Goal: Task Accomplishment & Management: Use online tool/utility

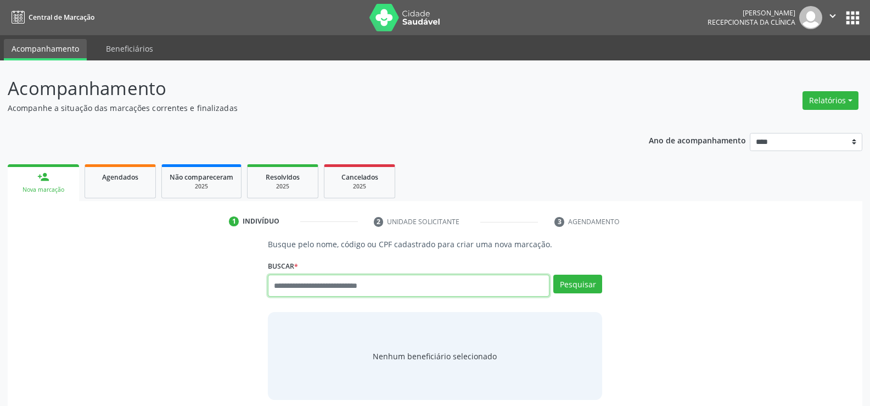
click at [277, 287] on input "text" at bounding box center [409, 285] width 282 height 22
type input "**********"
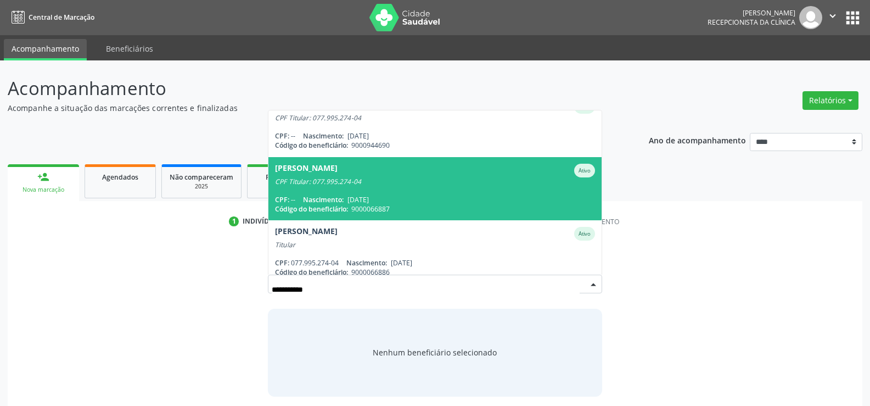
scroll to position [26, 0]
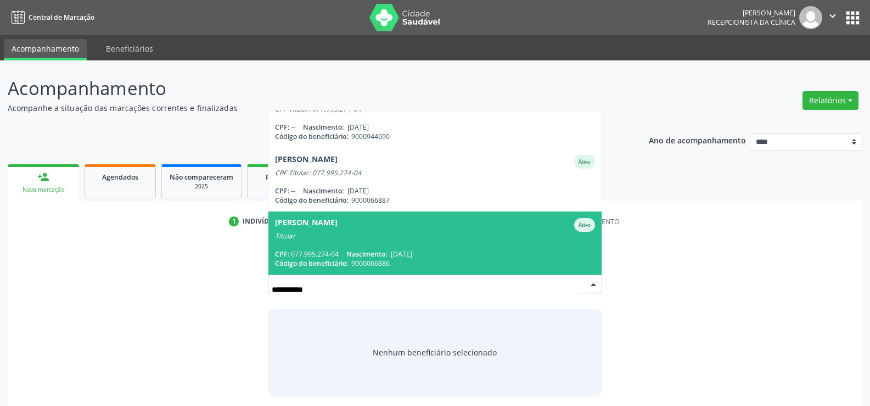
drag, startPoint x: 347, startPoint y: 223, endPoint x: 346, endPoint y: 233, distance: 9.4
click at [338, 223] on div "Paulo Rodrigues de Souza" at bounding box center [306, 225] width 63 height 14
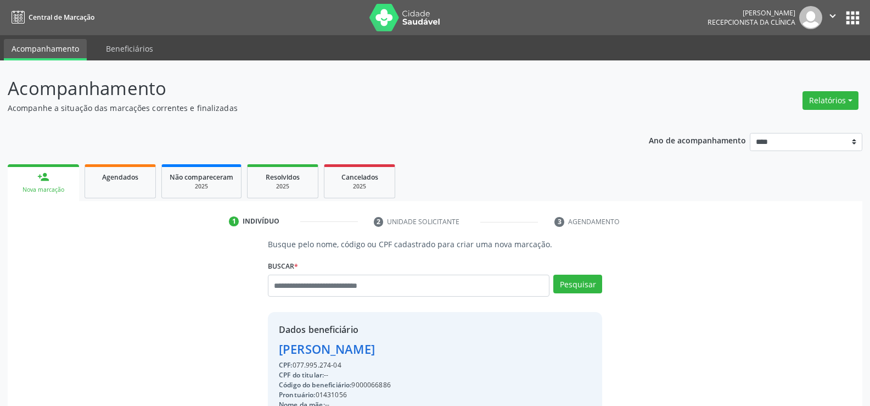
drag, startPoint x: 346, startPoint y: 364, endPoint x: 253, endPoint y: 345, distance: 94.6
click at [253, 345] on div "Busque pelo nome, código ou CPF cadastrado para criar uma nova marcação. Buscar…" at bounding box center [434, 385] width 839 height 294
copy div "Paulo Rodrigues de Souza CPF: 077.995.274-04"
click at [319, 292] on input "text" at bounding box center [409, 285] width 282 height 22
type input "**********"
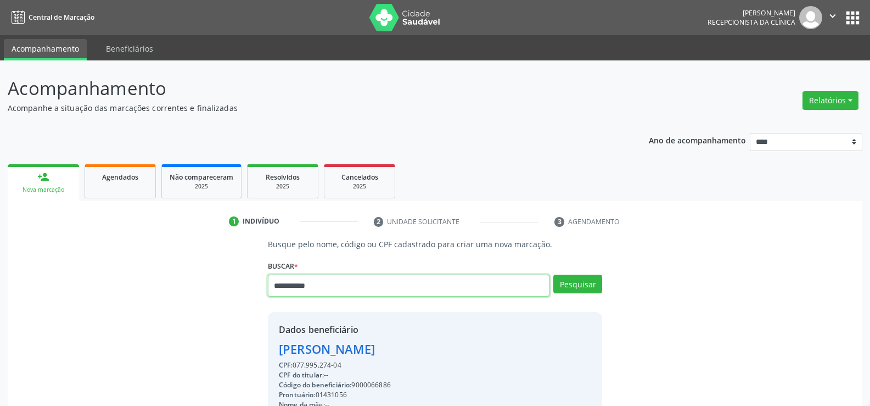
type input "**********"
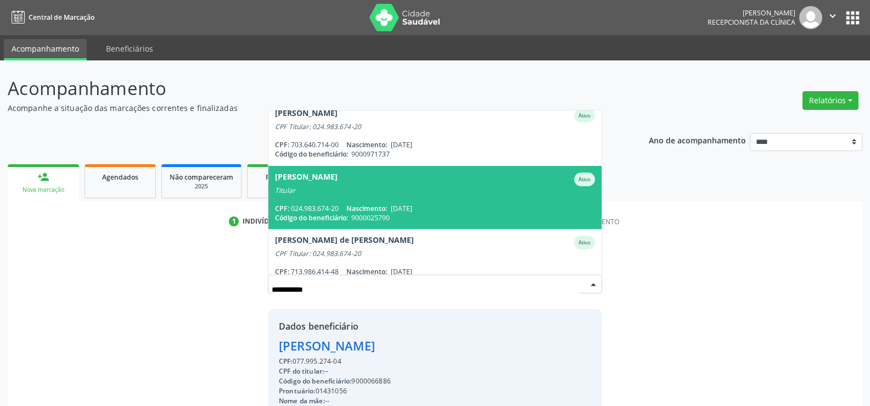
scroll to position [0, 0]
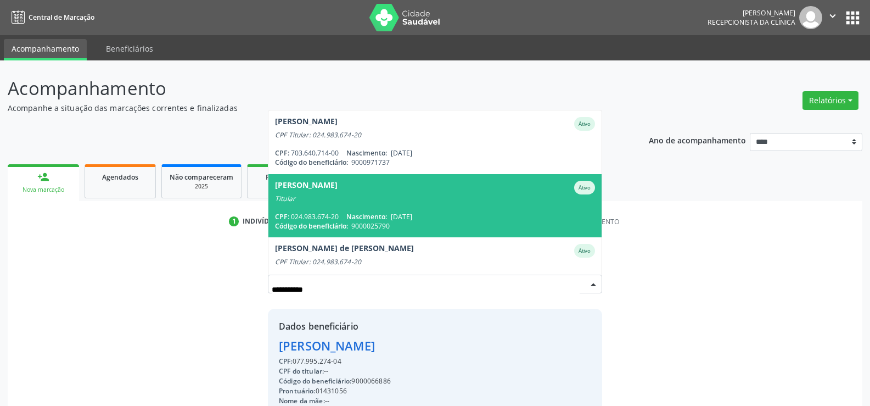
click at [449, 194] on div "Titular" at bounding box center [435, 198] width 320 height 9
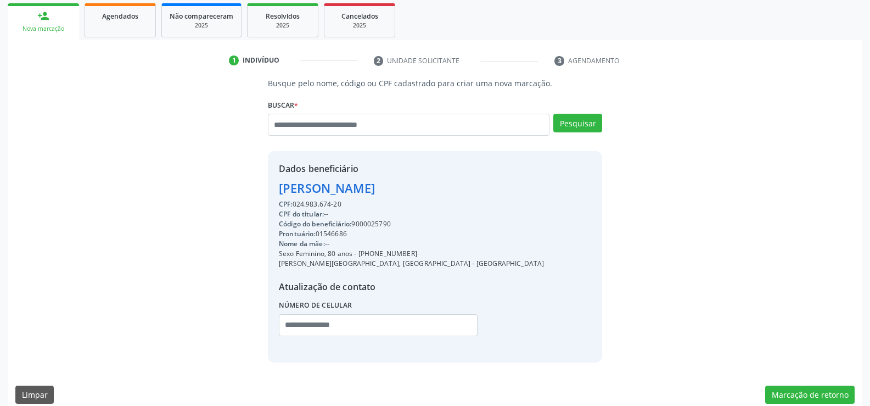
scroll to position [165, 0]
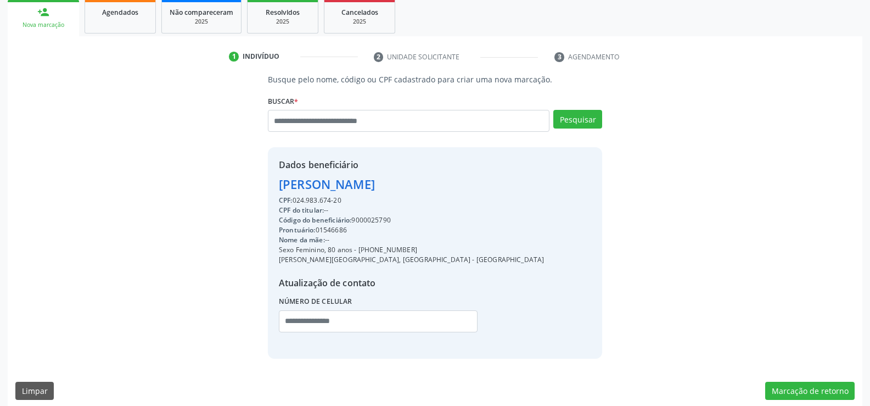
drag, startPoint x: 280, startPoint y: 183, endPoint x: 441, endPoint y: 190, distance: 161.5
click at [441, 190] on div "Dados beneficiário Dorothi Tavares de Oliveira CPF: 024.983.674-20 CPF do titul…" at bounding box center [435, 252] width 334 height 211
copy div "Dorothi Tavares de Oliveira"
drag, startPoint x: 294, startPoint y: 199, endPoint x: 348, endPoint y: 200, distance: 53.8
click at [348, 200] on div "CPF: 024.983.674-20" at bounding box center [411, 200] width 265 height 10
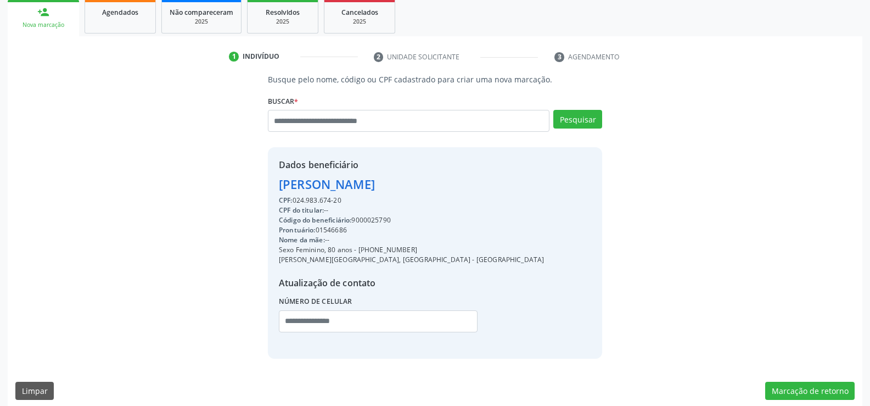
copy div "024.983.674-20"
click at [300, 20] on div "2025" at bounding box center [282, 22] width 55 height 8
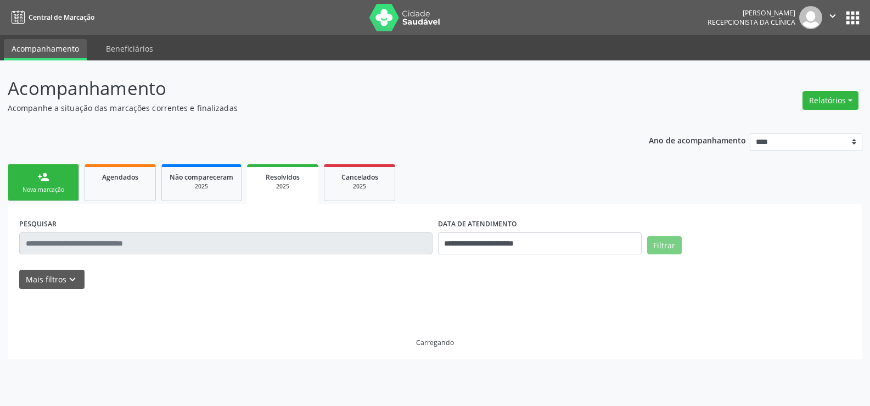
scroll to position [0, 0]
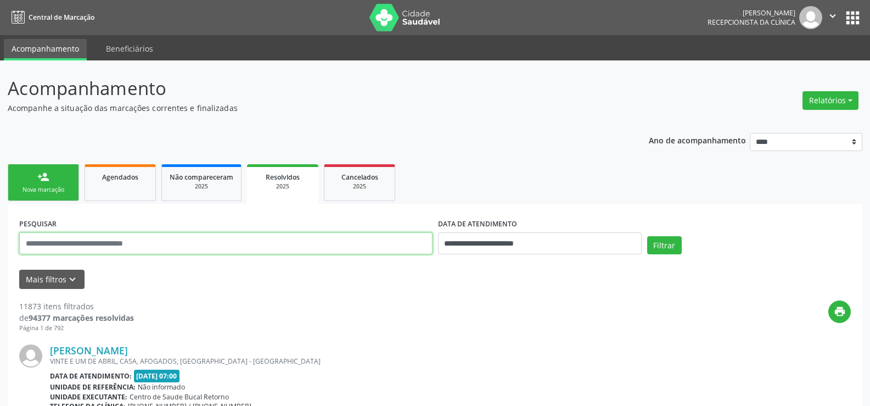
click at [130, 243] on input "text" at bounding box center [225, 243] width 413 height 22
paste input "**********"
type input "**********"
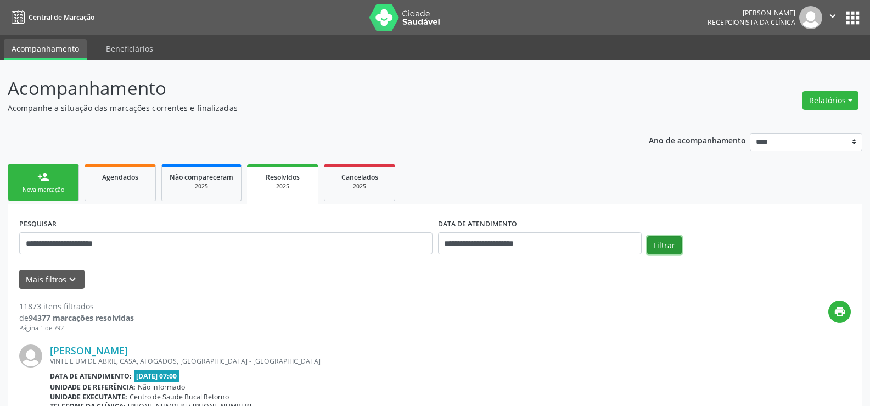
click at [676, 244] on button "Filtrar" at bounding box center [664, 245] width 35 height 19
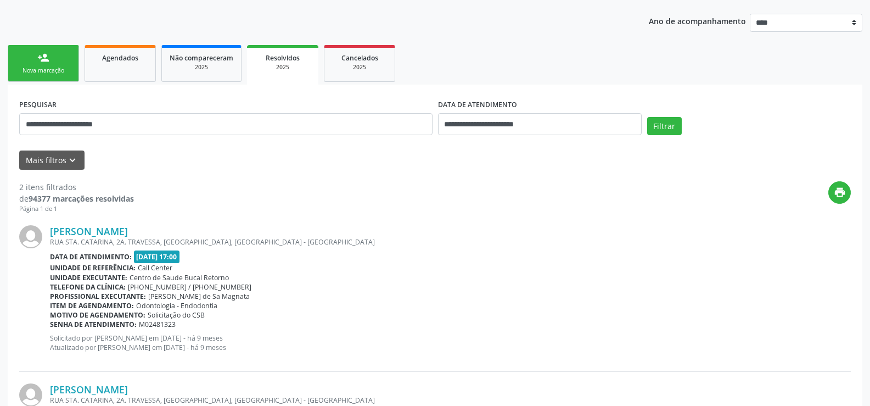
scroll to position [97, 0]
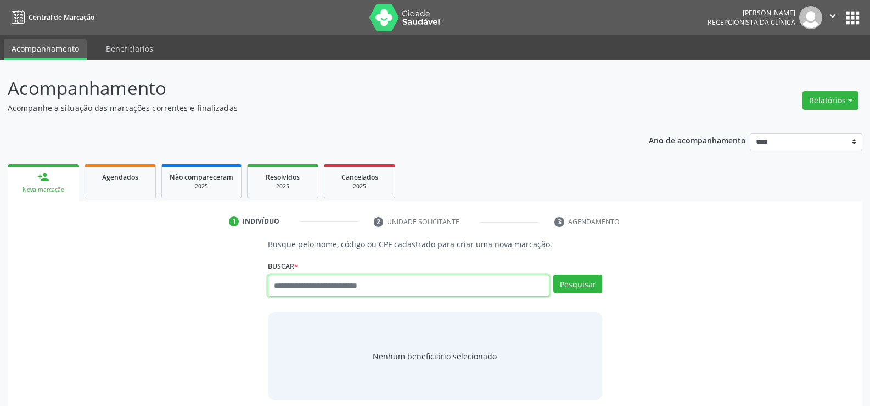
click at [307, 289] on input "text" at bounding box center [409, 285] width 282 height 22
type input "**********"
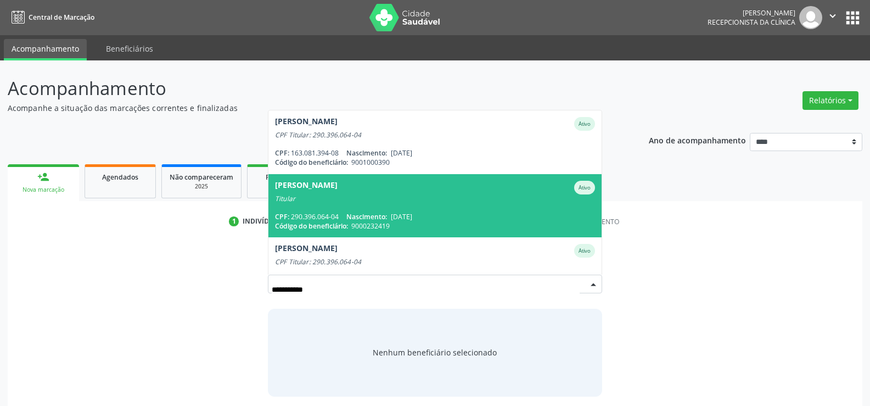
click at [317, 208] on span "Elizabeth Albuquerque Nunes Ativo Titular CPF: 290.396.064-04 Nascimento: 26/01…" at bounding box center [434, 205] width 333 height 63
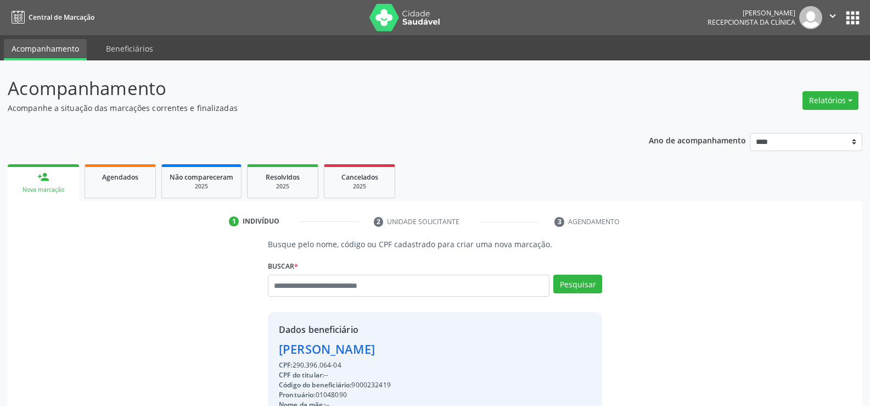
drag, startPoint x: 347, startPoint y: 363, endPoint x: 269, endPoint y: 348, distance: 79.3
copy div "Elizabeth Albuquerque Nunes CPF: 290.396.064-04"
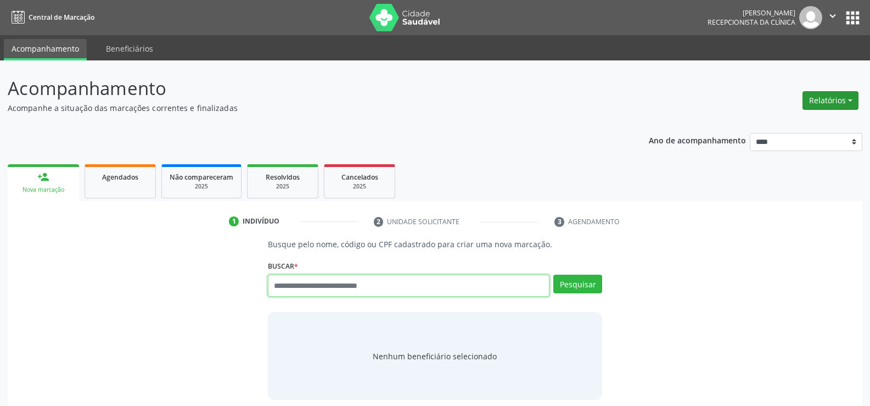
click at [843, 100] on button "Relatórios" at bounding box center [830, 100] width 56 height 19
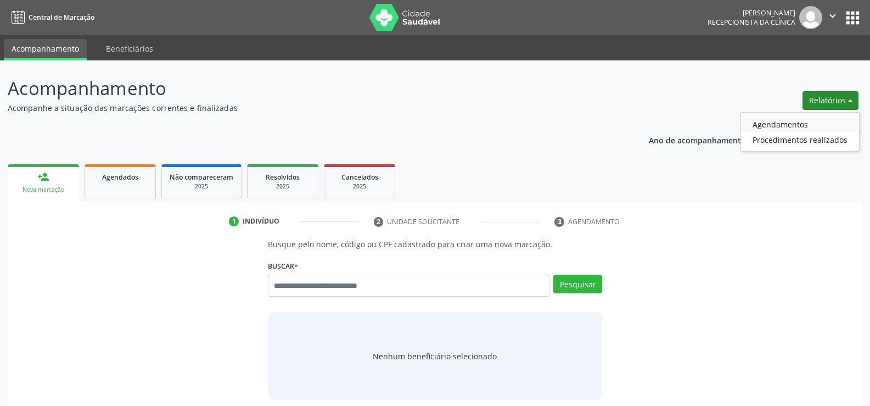
click at [790, 123] on link "Agendamentos" at bounding box center [800, 123] width 118 height 15
select select "*"
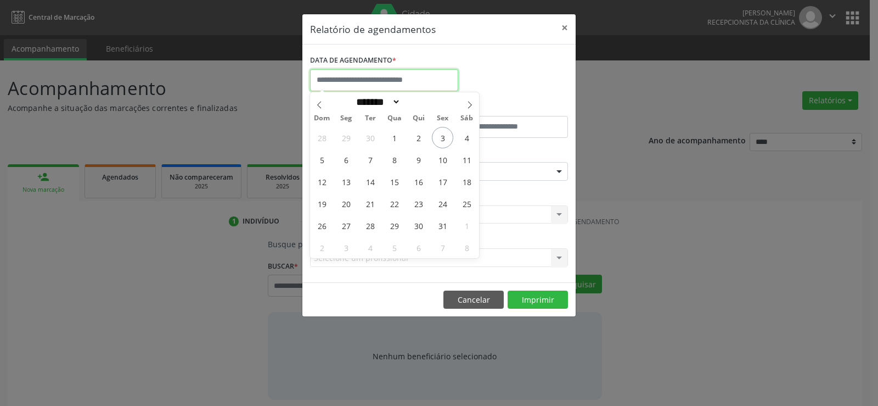
click at [388, 84] on input "text" at bounding box center [384, 80] width 148 height 22
click at [440, 135] on span "3" at bounding box center [442, 137] width 21 height 21
type input "**********"
click at [440, 135] on span "3" at bounding box center [442, 137] width 21 height 21
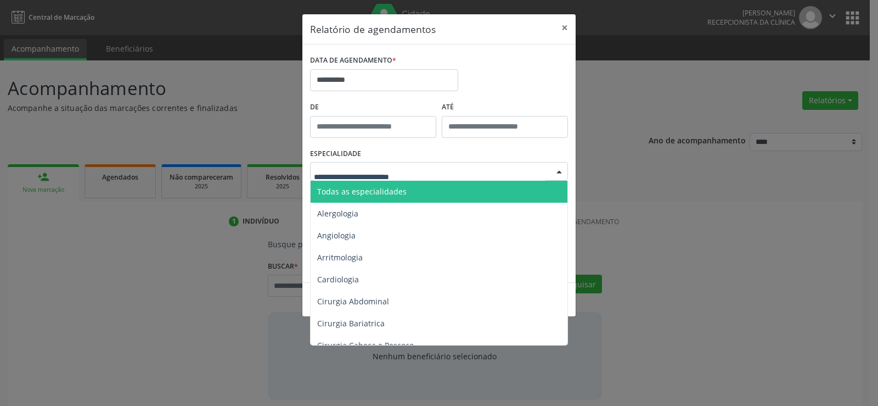
click at [380, 186] on span "Todas as especialidades" at bounding box center [361, 191] width 89 height 10
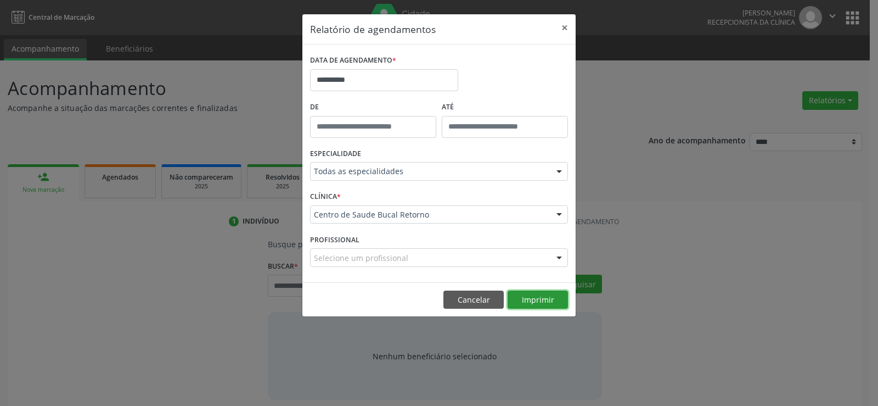
click at [529, 295] on button "Imprimir" at bounding box center [538, 299] width 60 height 19
click at [531, 301] on button "Imprimir" at bounding box center [538, 299] width 60 height 19
click at [471, 301] on button "Cancelar" at bounding box center [474, 299] width 60 height 19
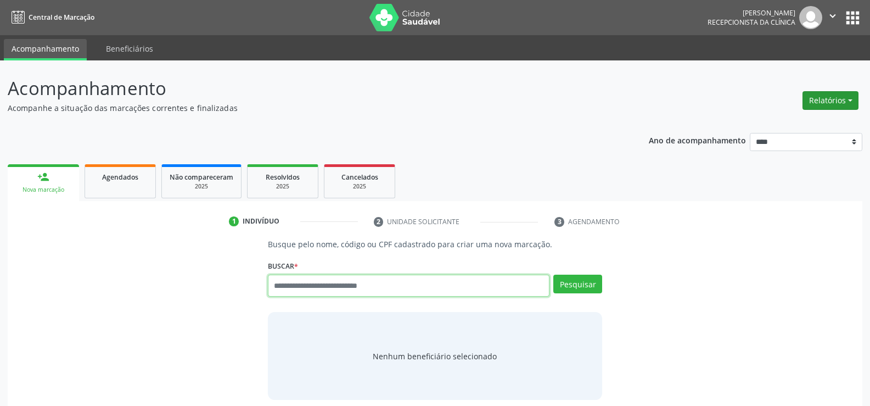
click at [827, 92] on button "Relatórios" at bounding box center [830, 100] width 56 height 19
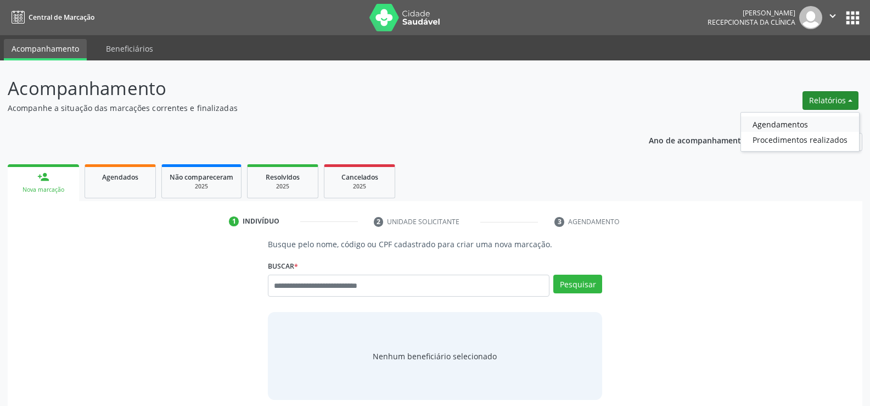
click at [809, 130] on link "Agendamentos" at bounding box center [800, 123] width 118 height 15
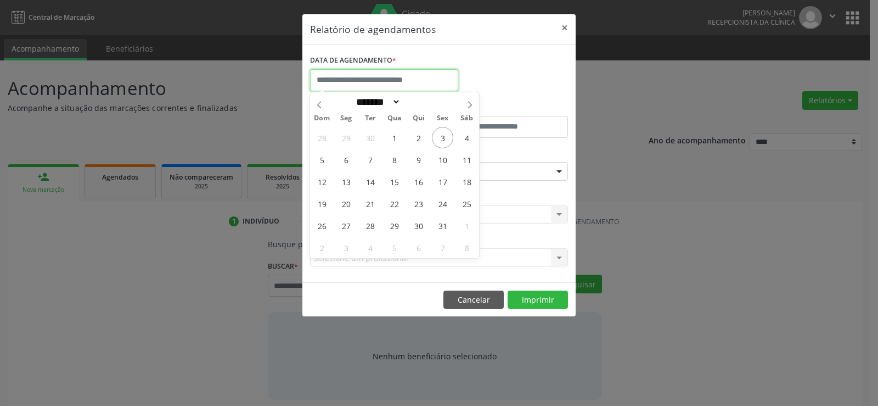
click at [341, 82] on input "text" at bounding box center [384, 80] width 148 height 22
click at [344, 158] on span "6" at bounding box center [345, 159] width 21 height 21
type input "**********"
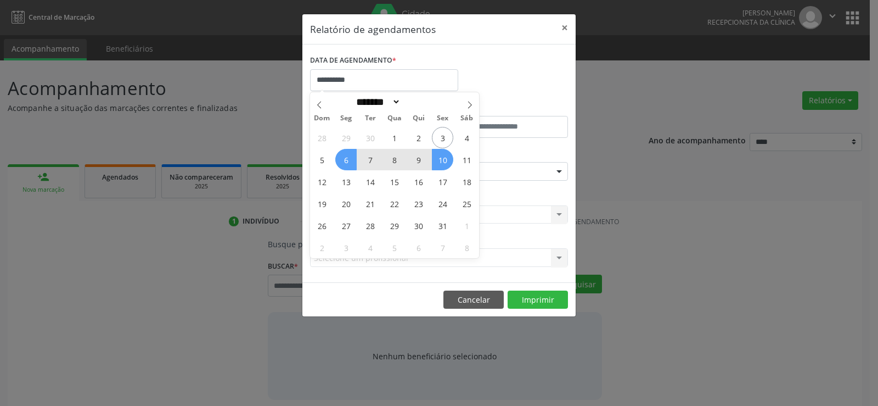
click at [441, 155] on span "10" at bounding box center [442, 159] width 21 height 21
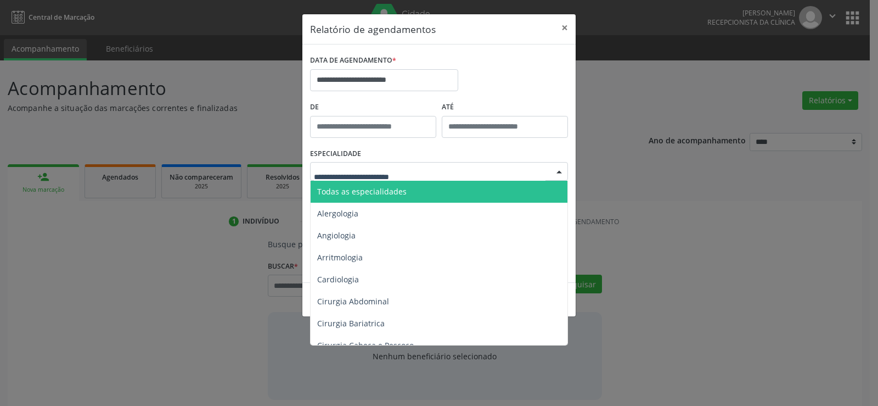
click at [439, 172] on div at bounding box center [439, 171] width 258 height 19
click at [361, 197] on span "Todas as especialidades" at bounding box center [440, 192] width 259 height 22
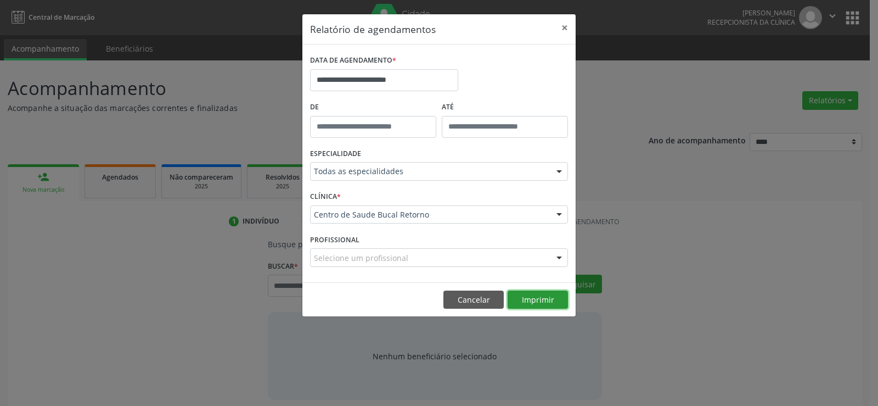
click at [530, 303] on button "Imprimir" at bounding box center [538, 299] width 60 height 19
click at [387, 86] on input "**********" at bounding box center [384, 80] width 148 height 22
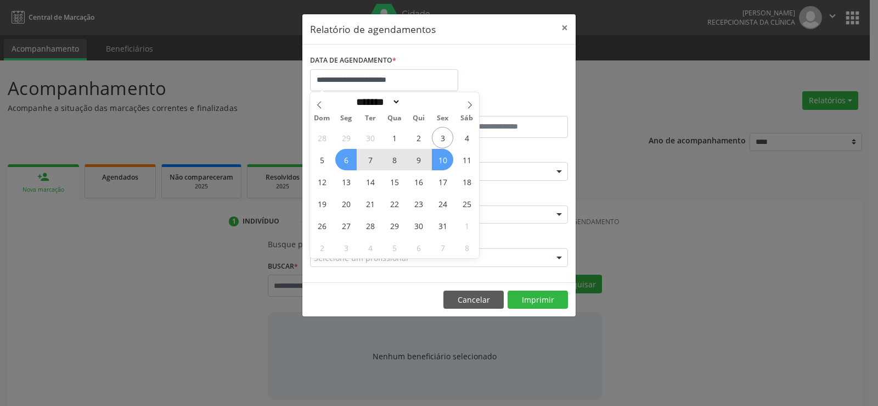
click at [374, 161] on span "7" at bounding box center [370, 159] width 21 height 21
type input "**********"
click at [374, 161] on span "7" at bounding box center [370, 159] width 21 height 21
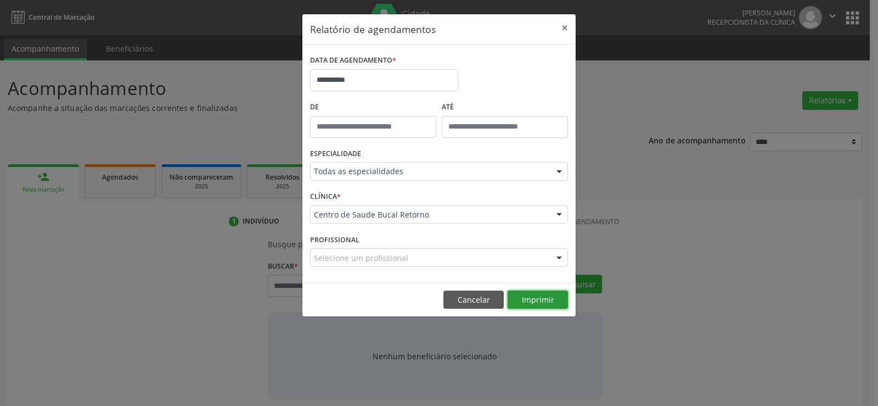
click at [542, 300] on button "Imprimir" at bounding box center [538, 299] width 60 height 19
drag, startPoint x: 469, startPoint y: 293, endPoint x: 487, endPoint y: 326, distance: 37.8
click at [469, 294] on button "Cancelar" at bounding box center [474, 299] width 60 height 19
